Goal: Navigation & Orientation: Find specific page/section

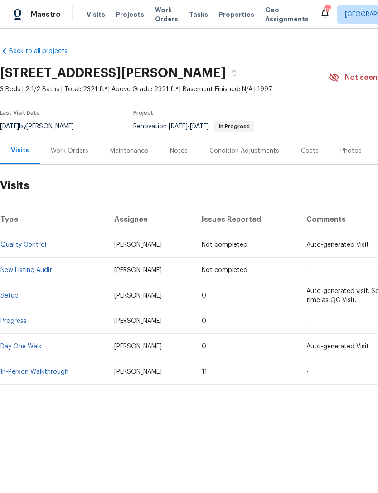
click at [70, 151] on div "Work Orders" at bounding box center [70, 150] width 38 height 9
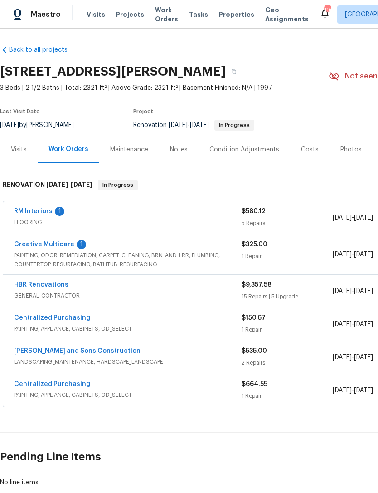
scroll to position [1, 0]
click at [347, 156] on div "Photos" at bounding box center [350, 149] width 43 height 27
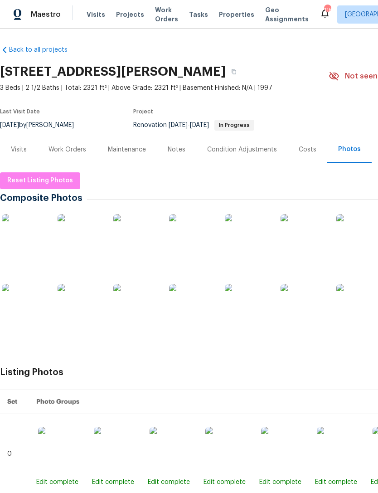
click at [26, 252] on img at bounding box center [24, 236] width 45 height 45
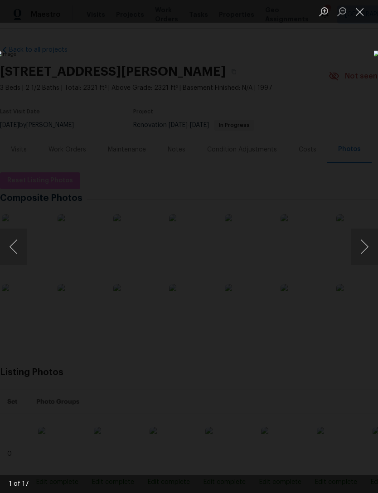
click at [366, 263] on button "Next image" at bounding box center [364, 246] width 27 height 36
click at [358, 254] on button "Next image" at bounding box center [364, 246] width 27 height 36
click at [356, 251] on button "Next image" at bounding box center [364, 246] width 27 height 36
click at [355, 248] on button "Next image" at bounding box center [364, 246] width 27 height 36
click at [367, 246] on button "Next image" at bounding box center [364, 246] width 27 height 36
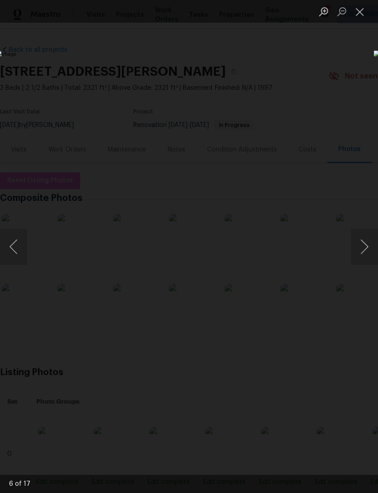
click at [364, 249] on button "Next image" at bounding box center [364, 246] width 27 height 36
click at [330, 70] on div "Lightbox" at bounding box center [189, 246] width 378 height 493
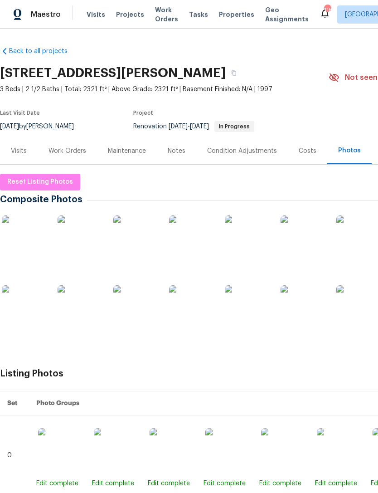
click at [21, 150] on div "Visits" at bounding box center [19, 150] width 16 height 9
